Goal: Task Accomplishment & Management: Manage account settings

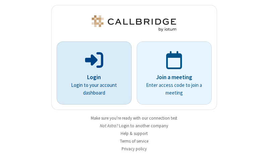
click at [91, 77] on p "Login" at bounding box center [94, 77] width 56 height 9
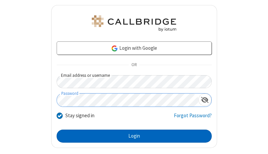
click at [131, 136] on button "Login" at bounding box center [134, 136] width 155 height 13
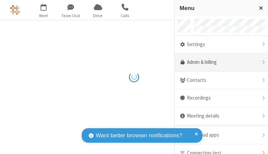
click at [218, 63] on link "Admin & billing" at bounding box center [220, 63] width 93 height 18
